Goal: Transaction & Acquisition: Obtain resource

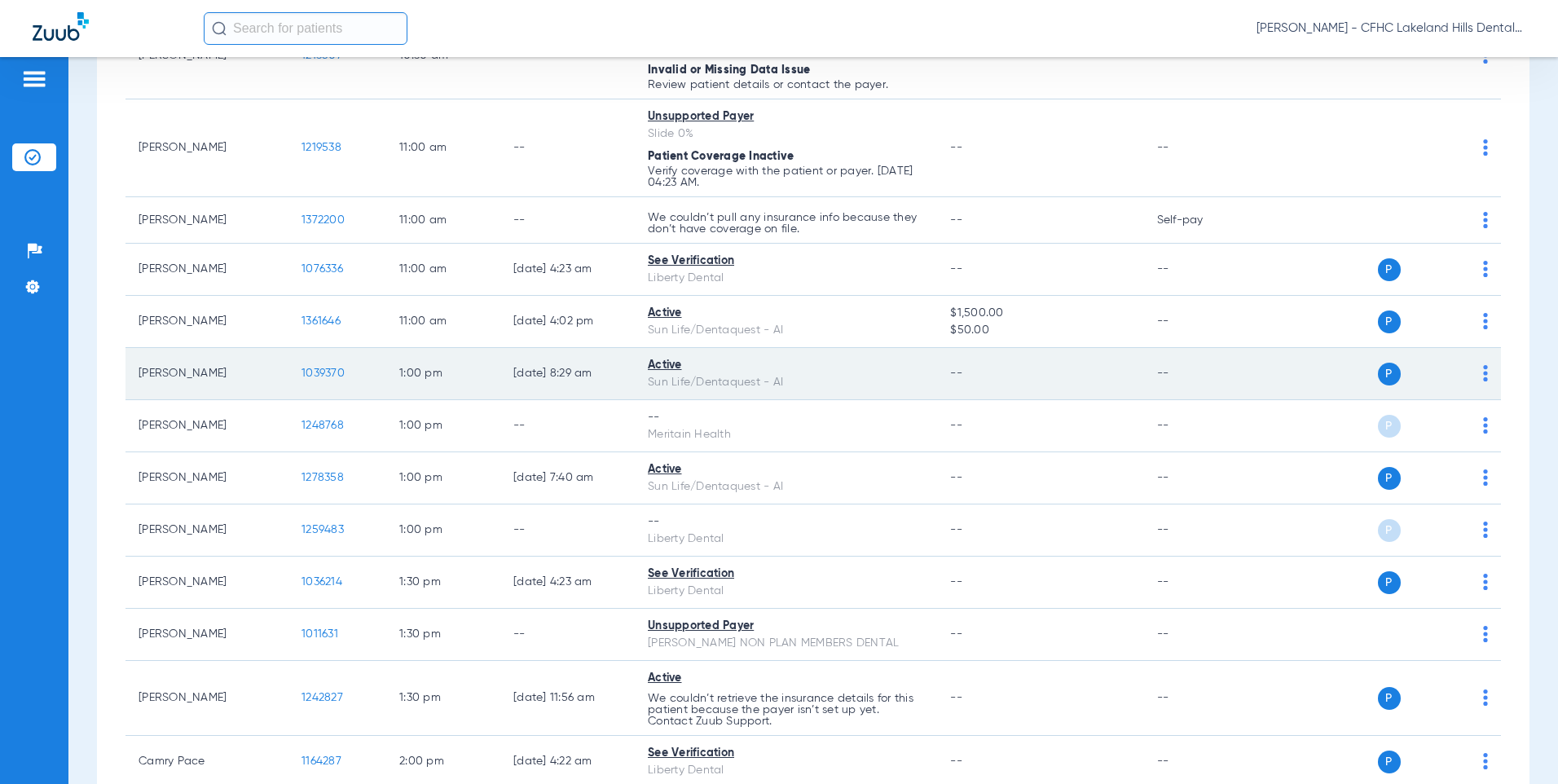
scroll to position [1384, 0]
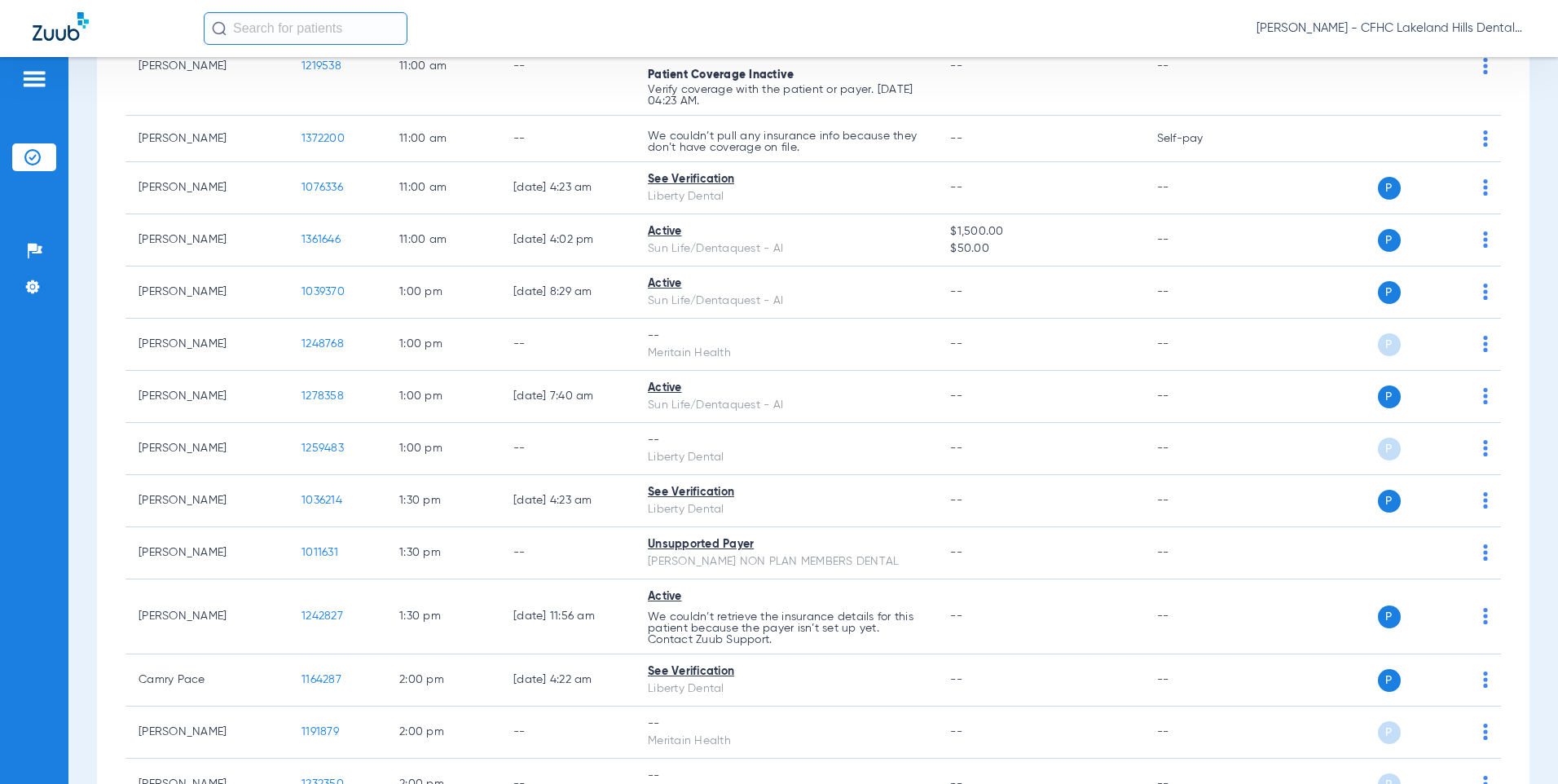
click at [318, 30] on input "text" at bounding box center [305, 28] width 204 height 33
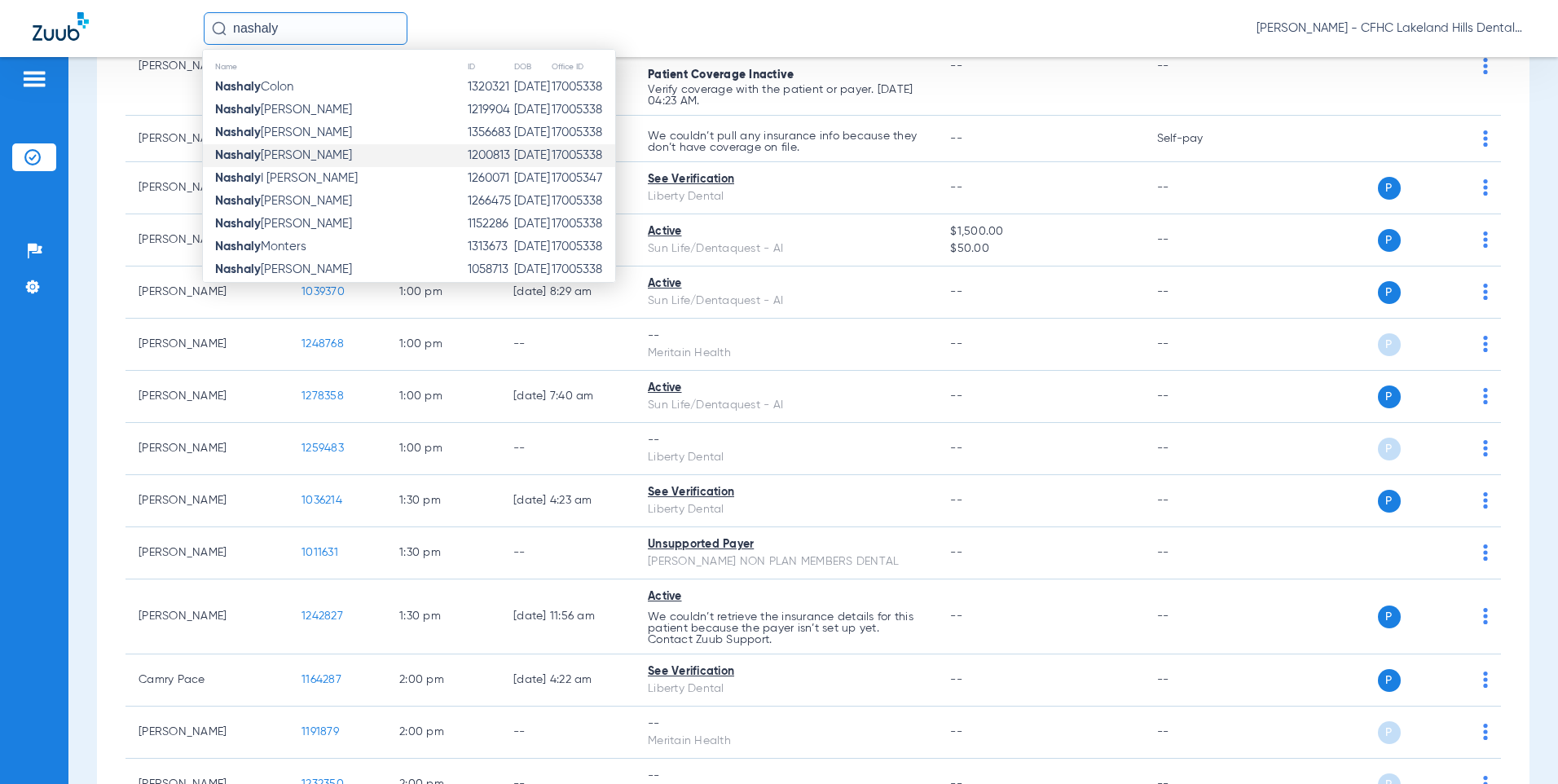
type input "nashaly"
click at [284, 151] on span "[PERSON_NAME]" at bounding box center [283, 155] width 137 height 12
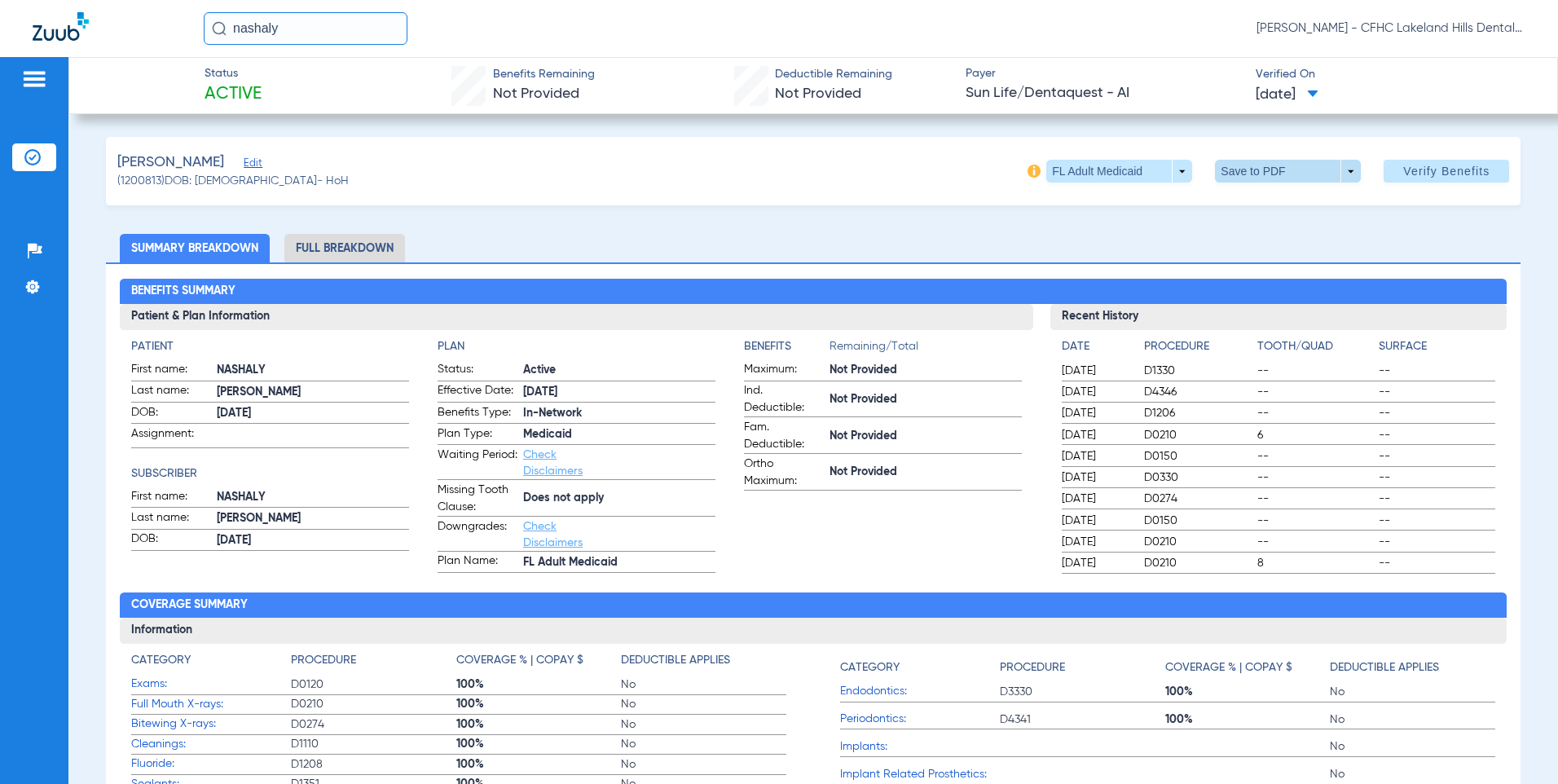
click at [1250, 179] on span at bounding box center [1288, 171] width 146 height 23
click at [1259, 210] on span "Save to PDF" at bounding box center [1282, 203] width 65 height 11
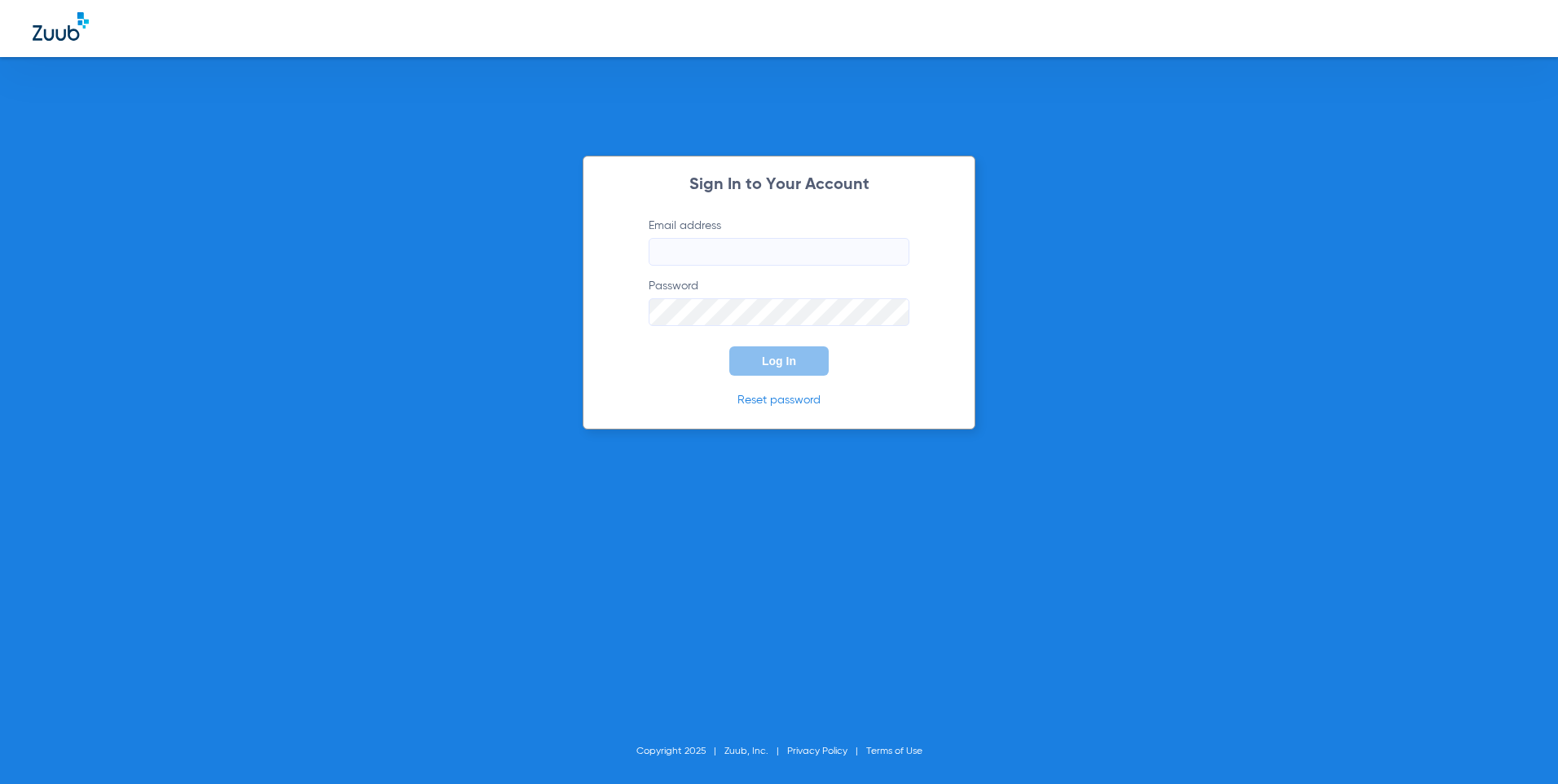
type input "[EMAIL_ADDRESS][DOMAIN_NAME]"
click at [790, 368] on button "Log In" at bounding box center [779, 361] width 99 height 30
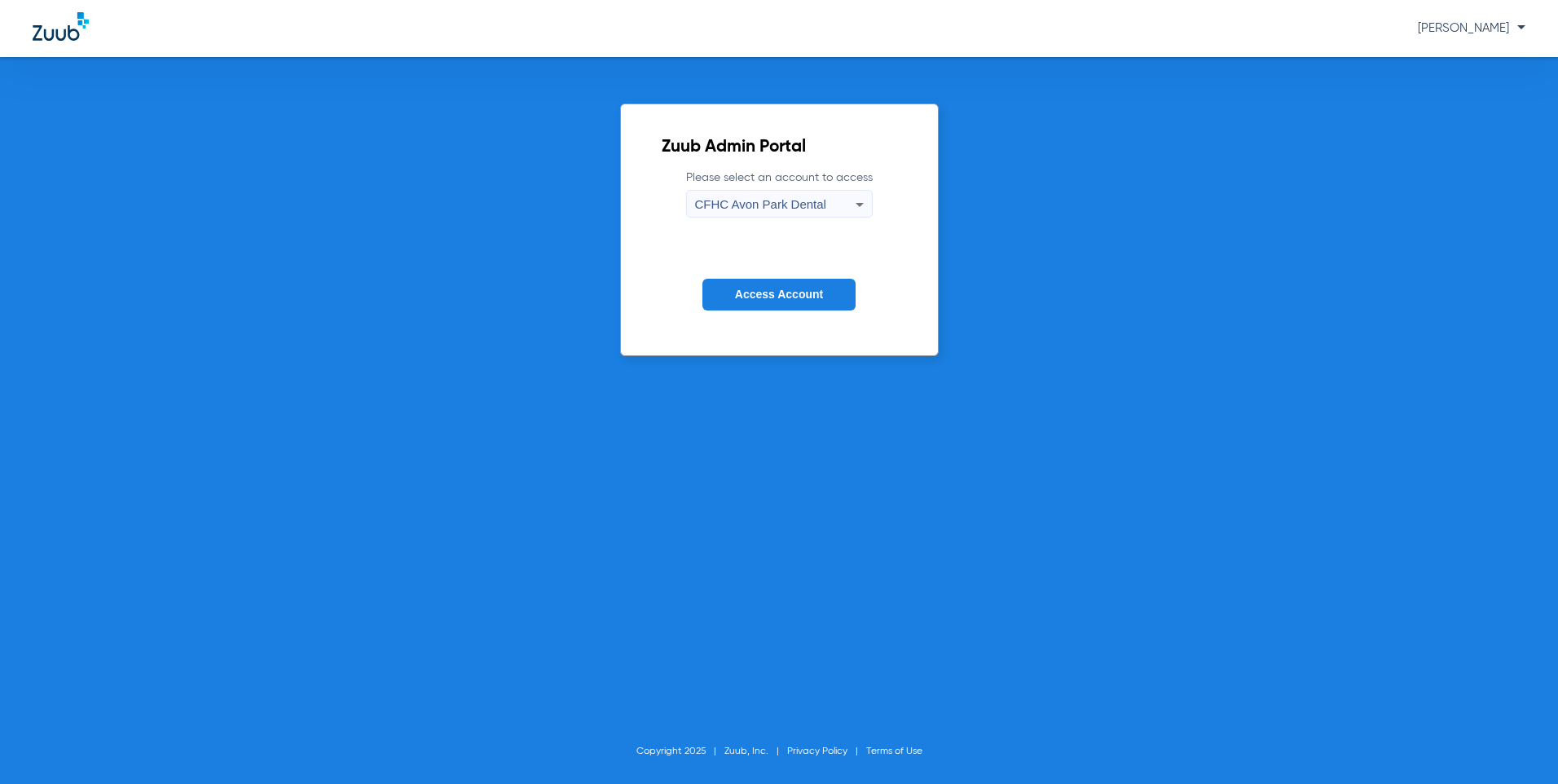
click at [798, 193] on div "CFHC Avon Park Dental" at bounding box center [775, 205] width 160 height 28
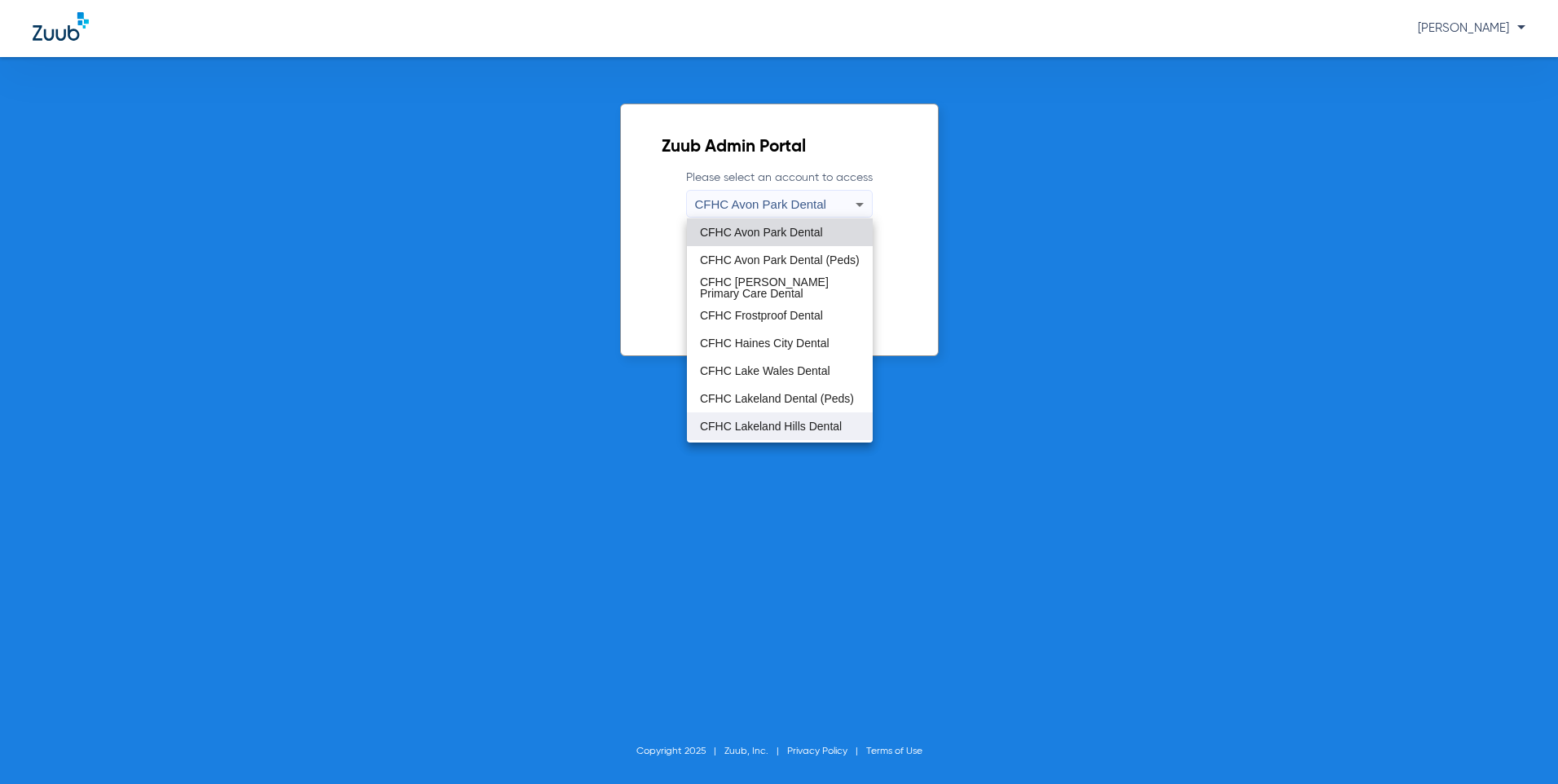
click at [771, 420] on span "CFHC Lakeland Hills Dental" at bounding box center [771, 425] width 142 height 11
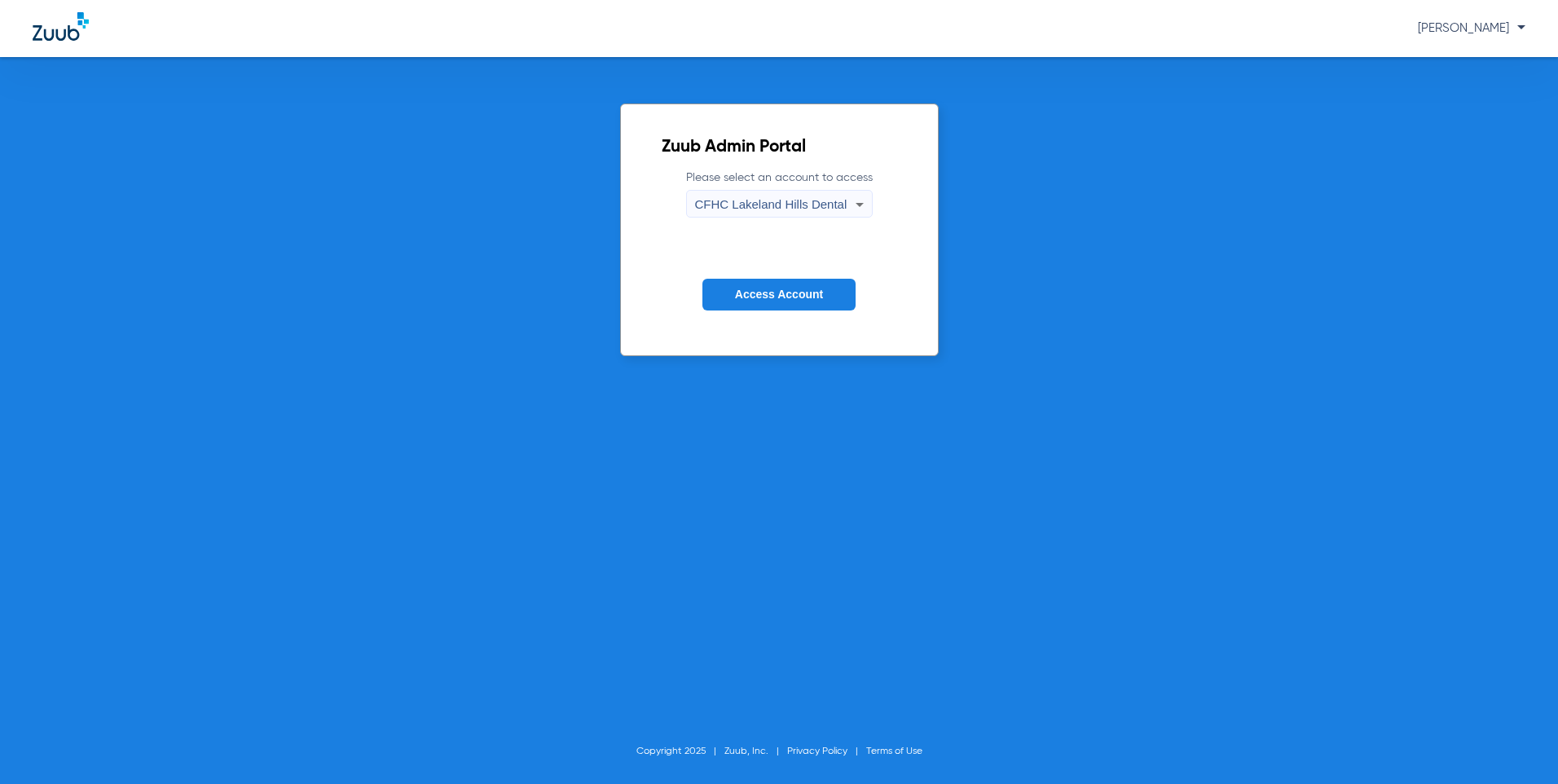
click at [763, 291] on span "Access Account" at bounding box center [779, 293] width 88 height 13
